Goal: Task Accomplishment & Management: Use online tool/utility

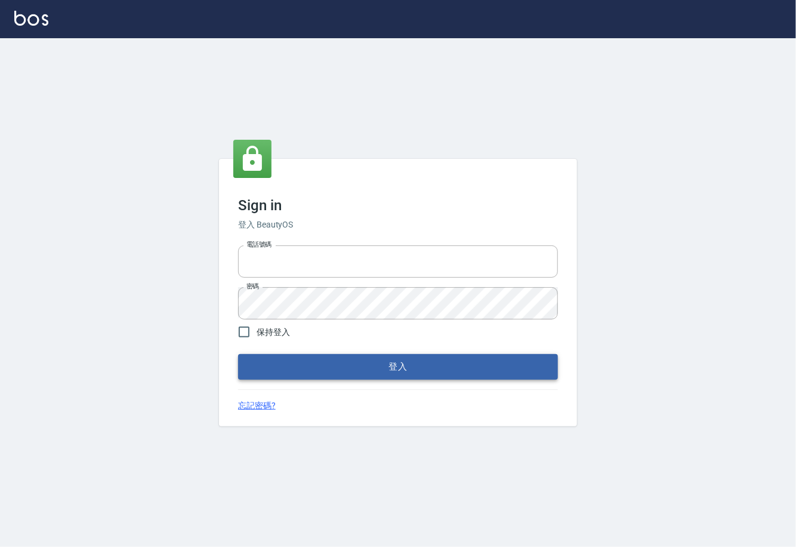
type input "0225929166"
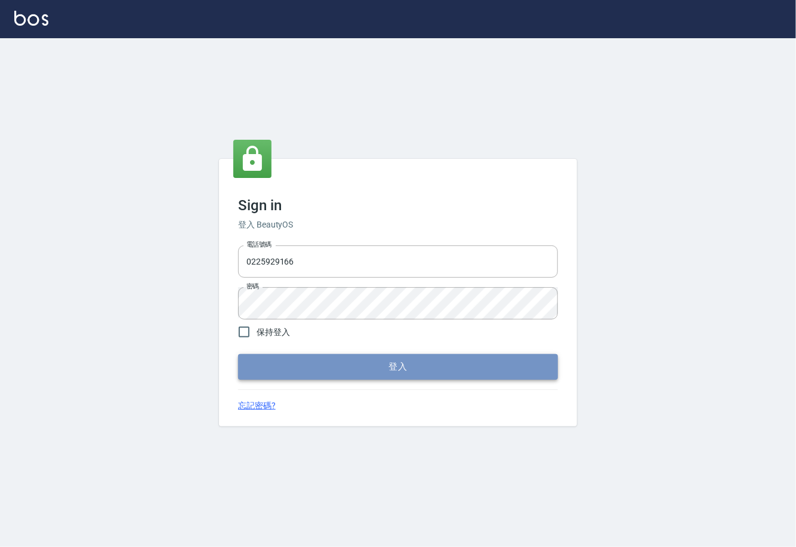
click at [467, 364] on button "登入" at bounding box center [398, 366] width 320 height 25
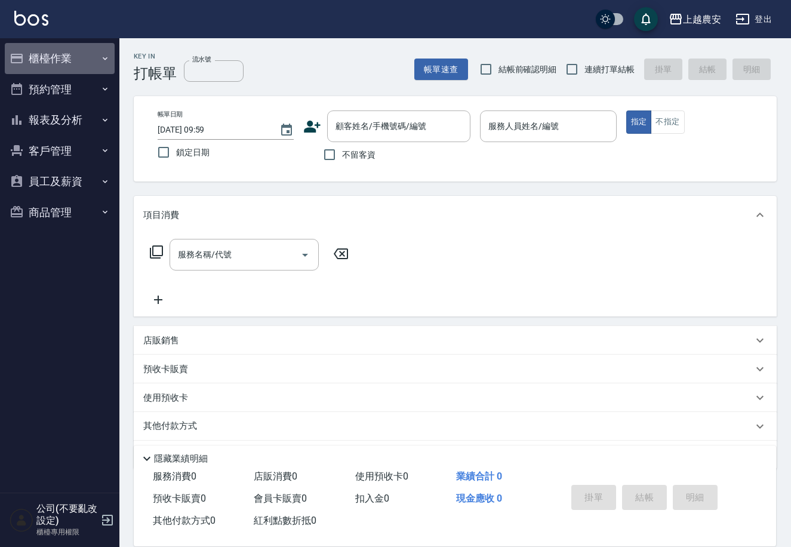
click at [109, 67] on button "櫃檯作業" at bounding box center [60, 58] width 110 height 31
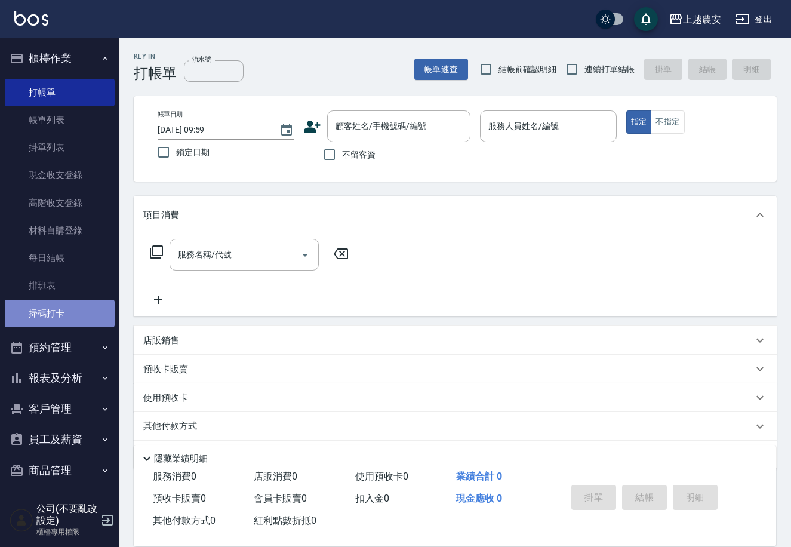
click at [67, 307] on link "掃碼打卡" at bounding box center [60, 313] width 110 height 27
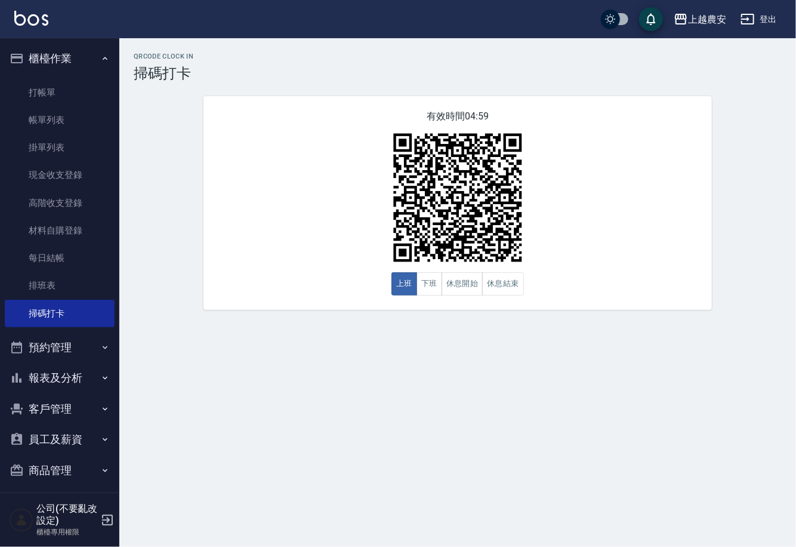
click at [634, 265] on div "有效時間 04:59 上班 下班 休息開始 休息結束" at bounding box center [458, 203] width 509 height 214
